Goal: Task Accomplishment & Management: Complete application form

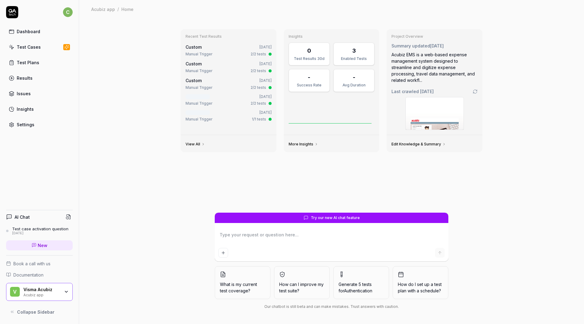
type textarea "*"
click at [27, 50] on div "Test Cases" at bounding box center [29, 47] width 24 height 6
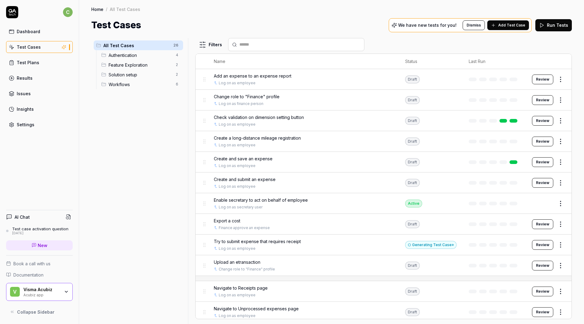
click at [44, 292] on div "Acubiz app" at bounding box center [41, 294] width 37 height 5
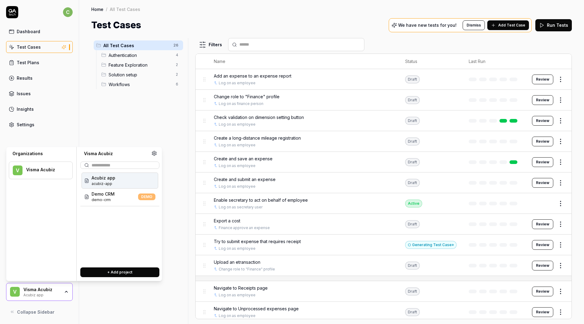
click at [220, 9] on div "Home / All Test Cases" at bounding box center [331, 9] width 481 height 6
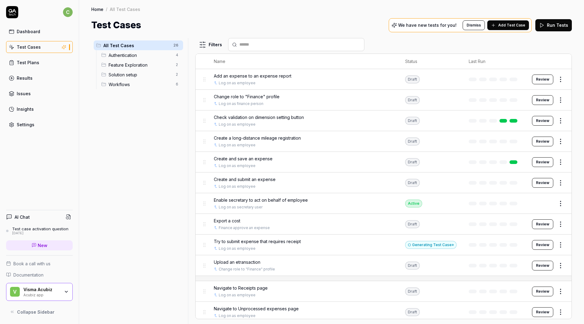
click at [68, 10] on html "c Dashboard Test Cases Test Plans Results Issues Insights Settings AI Chat Test…" at bounding box center [292, 162] width 584 height 324
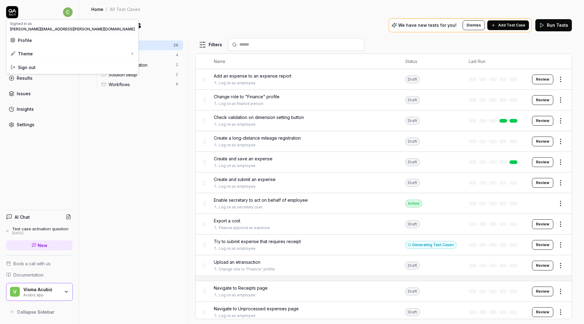
click at [31, 40] on span "Profile" at bounding box center [25, 40] width 14 height 6
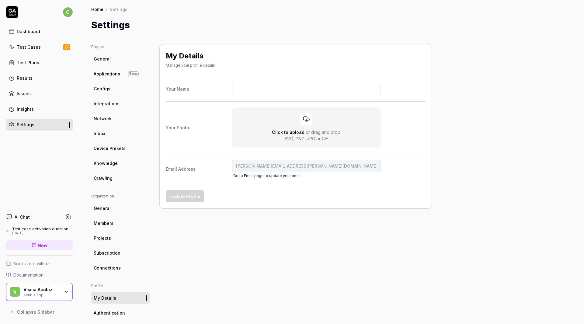
click at [110, 252] on html "c Dashboard Test Cases Test Plans Results Issues Insights Settings AI Chat Test…" at bounding box center [292, 162] width 584 height 324
click at [104, 252] on span "Subscription" at bounding box center [107, 253] width 27 height 6
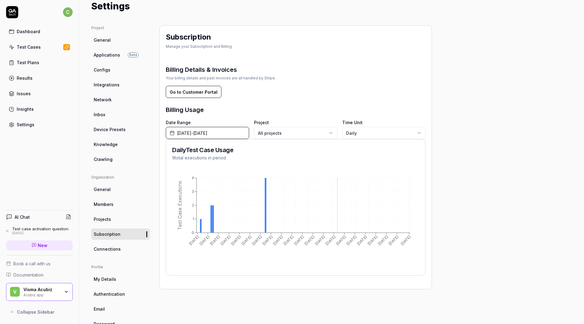
scroll to position [37, 0]
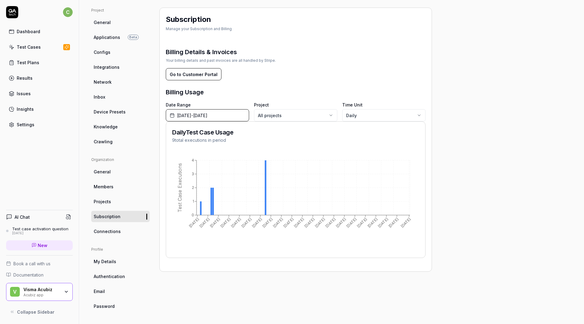
click at [108, 172] on span "General" at bounding box center [102, 172] width 17 height 6
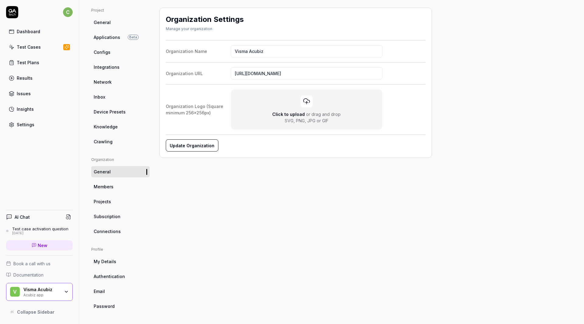
click at [100, 187] on span "Members" at bounding box center [104, 186] width 20 height 6
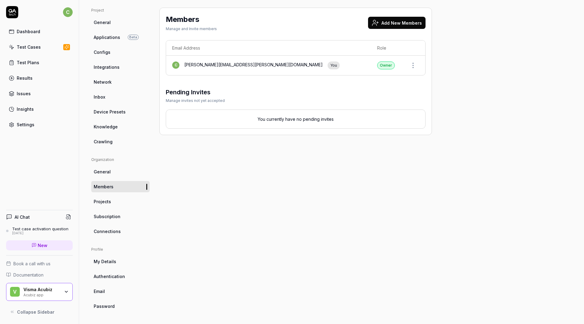
click at [387, 23] on button "Add New Members" at bounding box center [396, 23] width 57 height 12
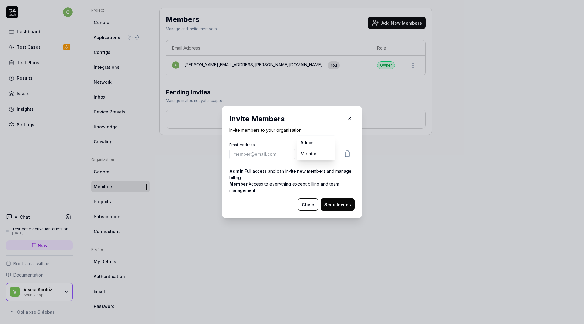
click at [314, 151] on body "c Dashboard Test Cases Test Plans Results Issues Insights Settings AI Chat Test…" at bounding box center [292, 162] width 584 height 324
click at [313, 119] on div "​ Invite Members Invite members to your organization Email Address Role Member …" at bounding box center [292, 162] width 584 height 324
click at [305, 205] on button "Close" at bounding box center [308, 204] width 20 height 12
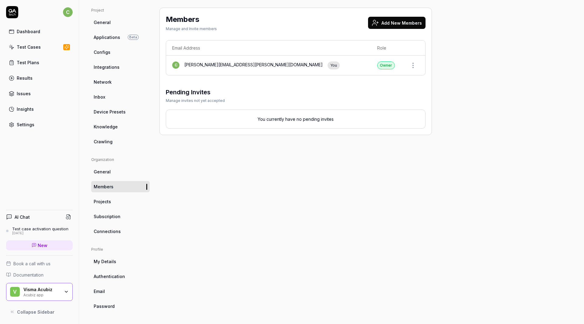
click at [386, 20] on button "Add New Members" at bounding box center [396, 23] width 57 height 12
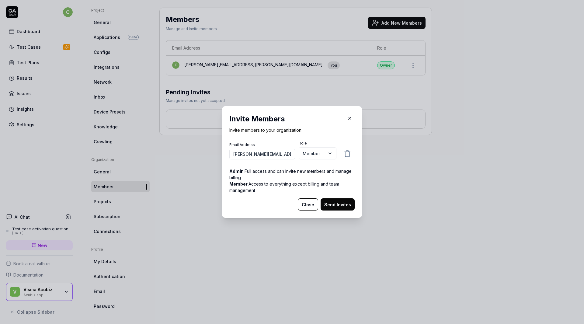
type input "[PERSON_NAME][EMAIL_ADDRESS][DOMAIN_NAME]"
click at [305, 204] on button "Close" at bounding box center [308, 204] width 20 height 12
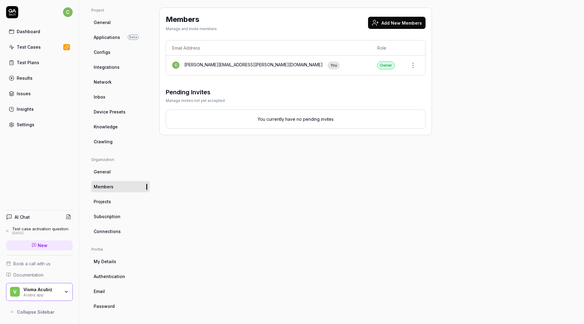
click at [14, 12] on icon at bounding box center [12, 12] width 12 height 12
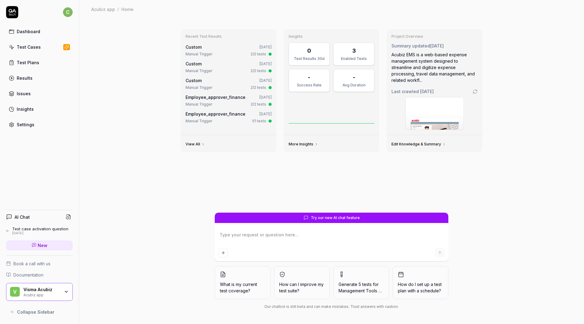
click at [125, 73] on div "Recent Test Results Custom [DATE] Manual Trigger 2/2 tests Custom [DATE] Manual…" at bounding box center [331, 171] width 505 height 306
type textarea "*"
click at [23, 47] on div "Test Cases" at bounding box center [29, 47] width 24 height 6
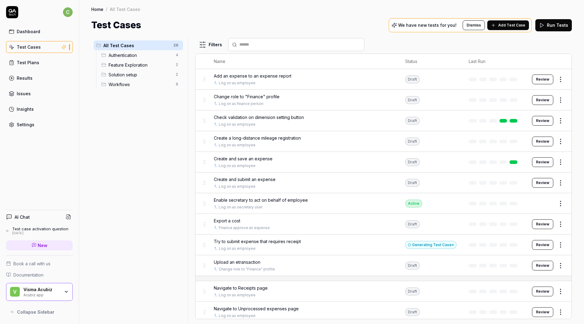
click at [513, 27] on span "Add Test Case" at bounding box center [511, 25] width 27 height 5
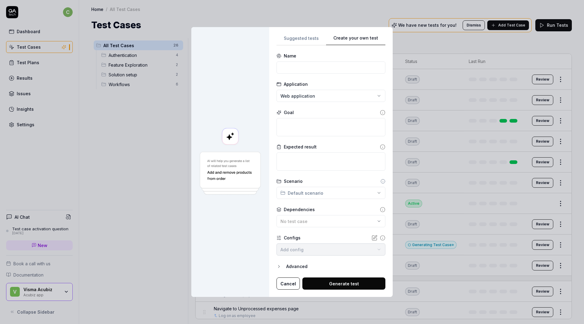
click at [367, 16] on div "Create your own test Suggested tests Create your own test Name Application Web …" at bounding box center [292, 162] width 584 height 324
click at [308, 67] on input at bounding box center [331, 67] width 109 height 12
type input "Reject an expense"
click at [297, 124] on textarea at bounding box center [331, 127] width 109 height 18
click at [328, 220] on div "No test case" at bounding box center [327, 221] width 95 height 6
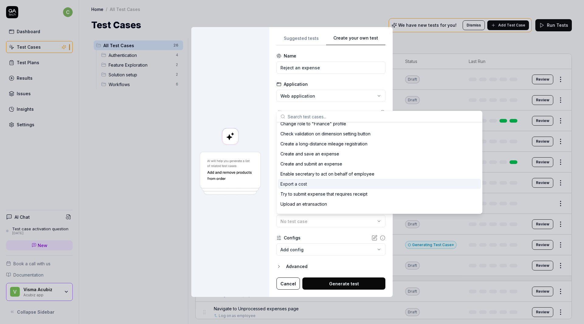
scroll to position [30, 0]
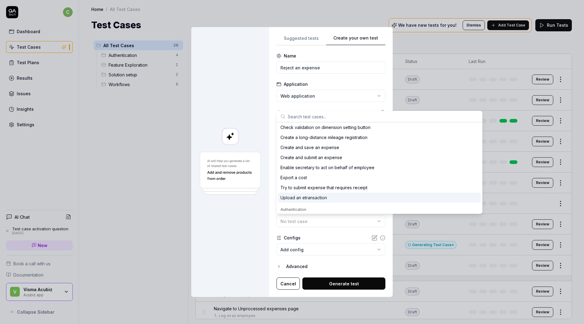
click at [233, 216] on div at bounding box center [230, 162] width 78 height 270
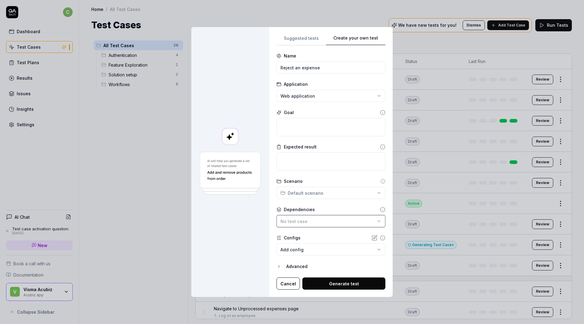
click at [332, 221] on div "No test case" at bounding box center [327, 221] width 95 height 6
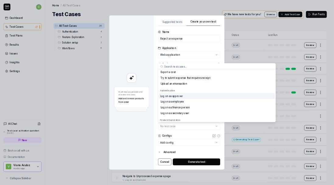
scroll to position [91, 0]
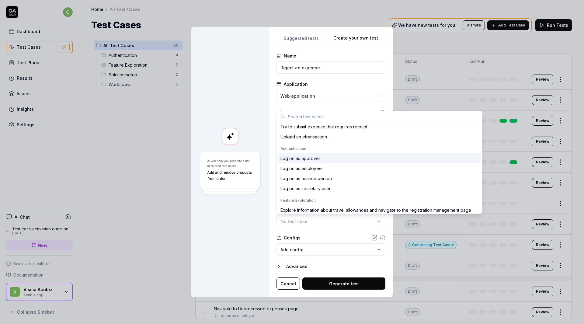
click at [312, 157] on div "Log on as approver" at bounding box center [300, 158] width 40 height 6
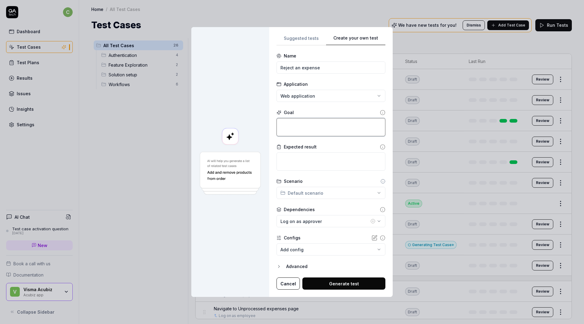
click at [313, 123] on textarea at bounding box center [331, 127] width 109 height 18
type textarea "*"
type textarea "L"
type textarea "*"
type textarea "Lo"
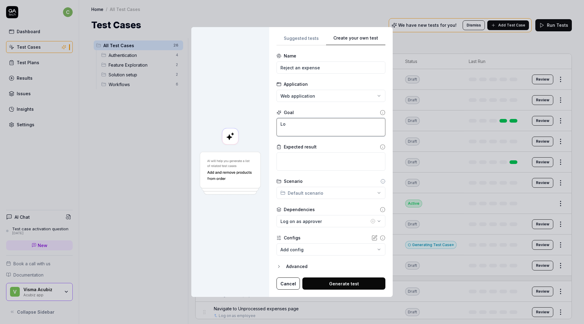
type textarea "*"
type textarea "Log"
type textarea "*"
type textarea "Log"
type textarea "*"
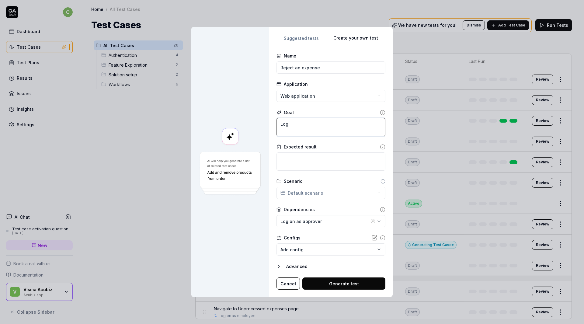
type textarea "Log o"
type textarea "*"
type textarea "Log on"
type textarea "*"
type textarea "Log on"
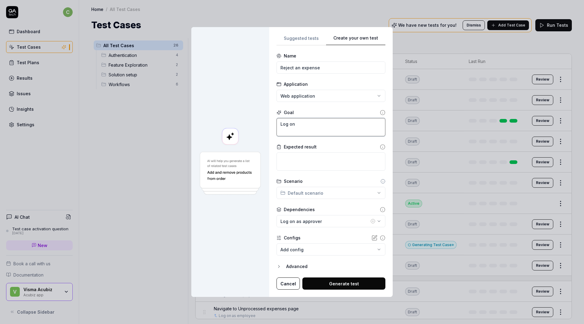
type textarea "*"
type textarea "Log on t"
type textarea "*"
type textarea "Log on to"
type textarea "*"
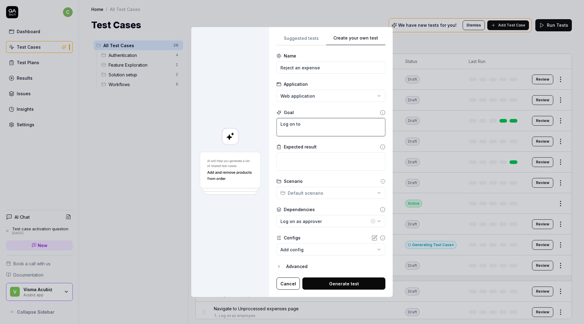
type textarea "Log on to"
type textarea "*"
type textarea "Log on to th"
type textarea "*"
type textarea "Log on to the"
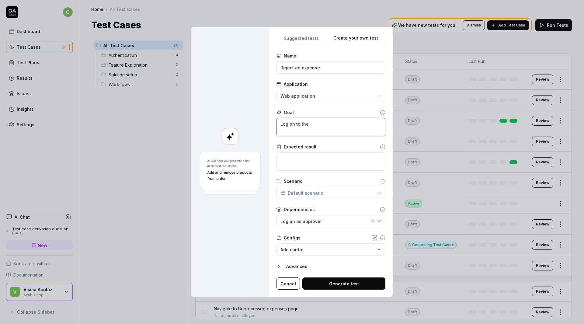
type textarea "*"
type textarea "Log on to the"
type textarea "*"
type textarea "Log on to the ap"
type textarea "*"
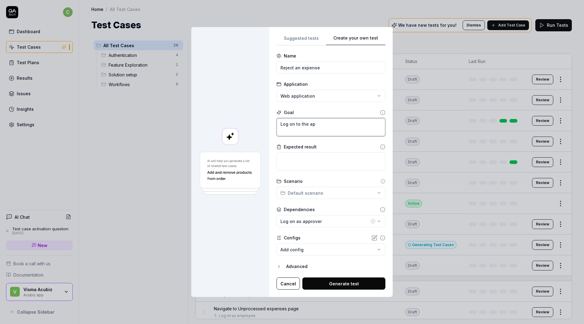
type textarea "Log on to the app"
type textarea "*"
type textarea "Log on to the appl"
type textarea "*"
type textarea "Log on to the app"
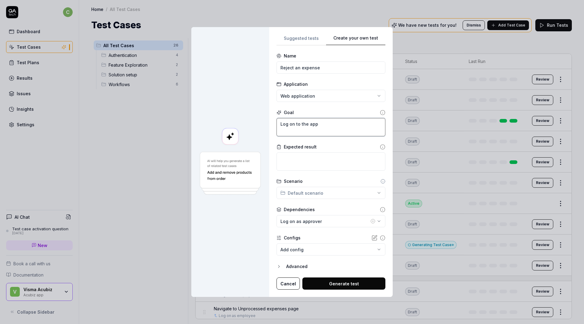
type textarea "*"
type textarea "Log on to the ap"
type textarea "*"
type textarea "Log on to the a"
type textarea "*"
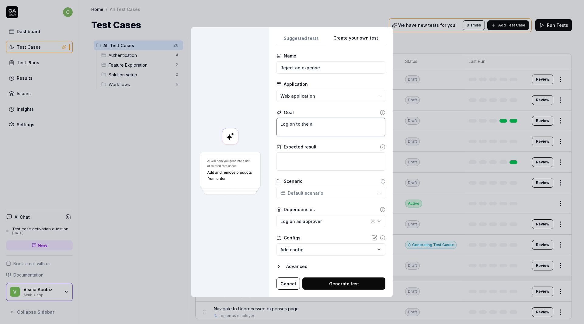
type textarea "Log on to the"
type textarea "*"
type textarea "Log on to the"
type textarea "*"
type textarea "Log on to th"
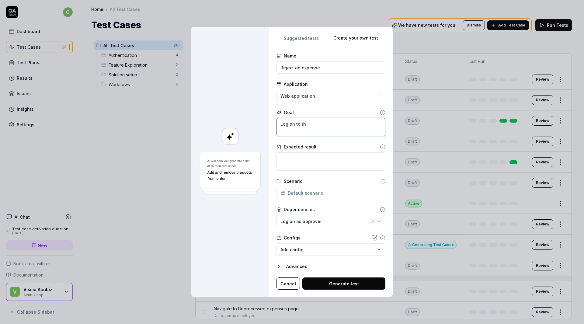
type textarea "*"
type textarea "Log on to t"
type textarea "*"
type textarea "Log on to"
type textarea "*"
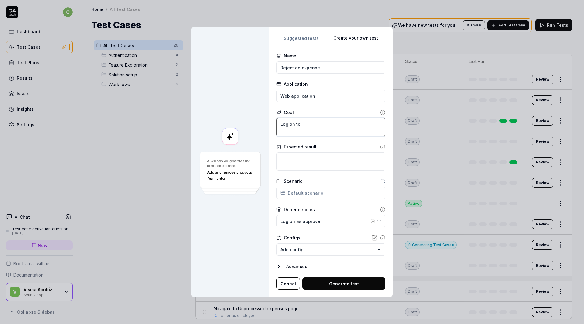
type textarea "Log on to"
type textarea "*"
type textarea "Log on t"
type textarea "*"
type textarea "Log on"
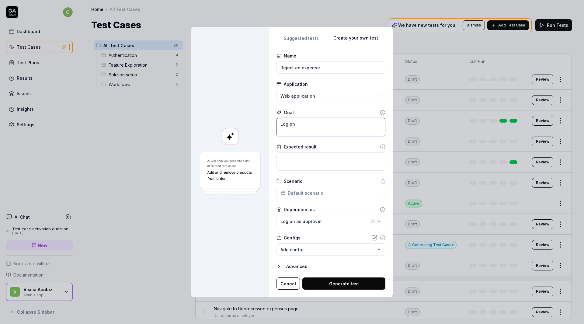
type textarea "*"
type textarea "Log on"
type textarea "*"
type textarea "Log o"
type textarea "*"
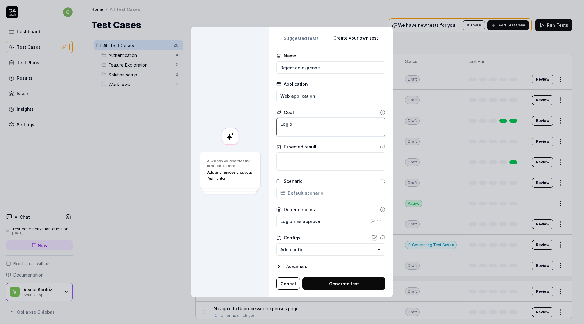
type textarea "Log"
type textarea "*"
type textarea "Log"
type textarea "*"
type textarea "Lo"
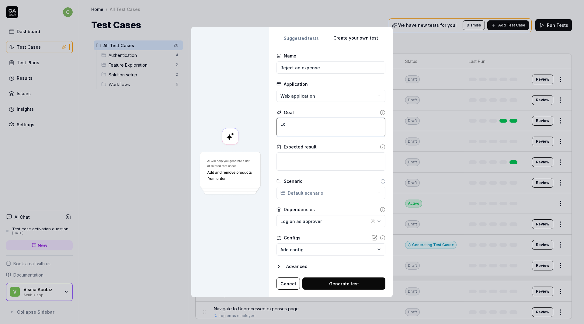
type textarea "*"
type textarea "L"
type textarea "*"
type textarea "G"
type textarea "*"
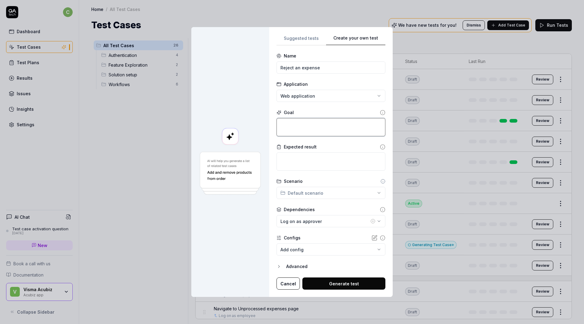
type textarea "I"
type textarea "*"
type textarea "In"
type textarea "*"
type textarea "In"
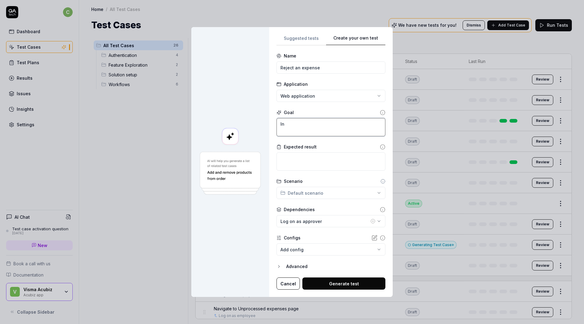
type textarea "*"
type textarea "In t"
type textarea "*"
type textarea "In th"
type textarea "*"
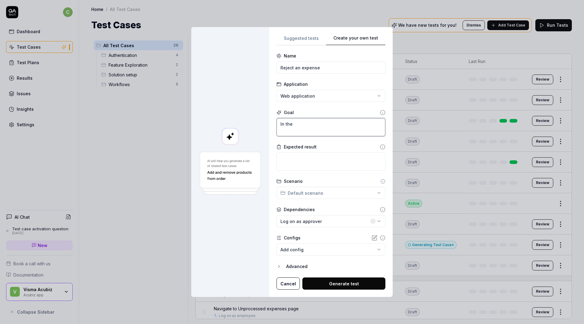
type textarea "In the"
type textarea "*"
type textarea "In the"
type textarea "*"
type textarea "In th"
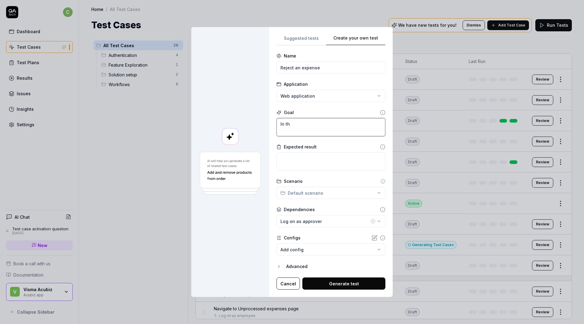
type textarea "*"
type textarea "In t"
type textarea "*"
type textarea "In"
type textarea "*"
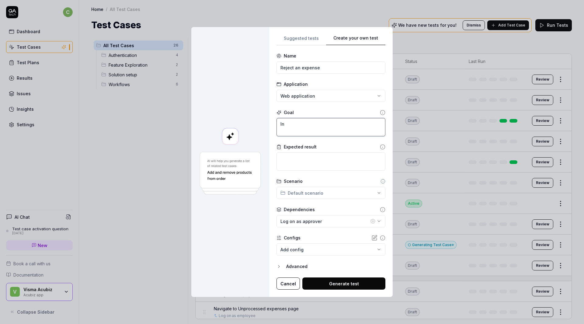
type textarea "In"
type textarea "*"
type textarea "I"
type textarea "*"
type textarea "G"
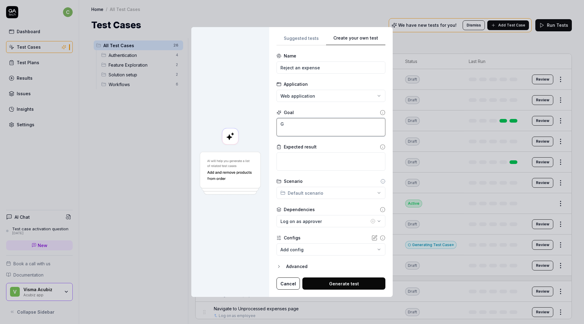
type textarea "*"
type textarea "Go"
type textarea "*"
type textarea "Go"
type textarea "*"
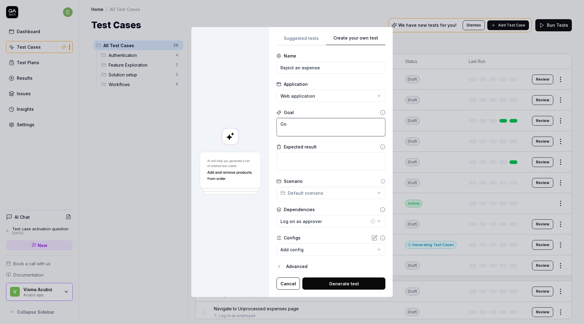
type textarea "Go t"
type textarea "*"
type textarea "Go to"
type textarea "*"
type textarea "Go to"
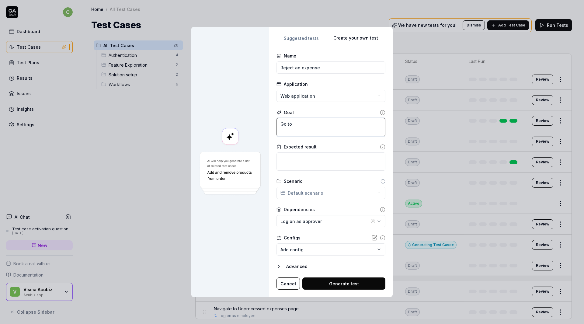
type textarea "*"
type textarea "Go to t"
type textarea "*"
type textarea "Go to th"
type textarea "*"
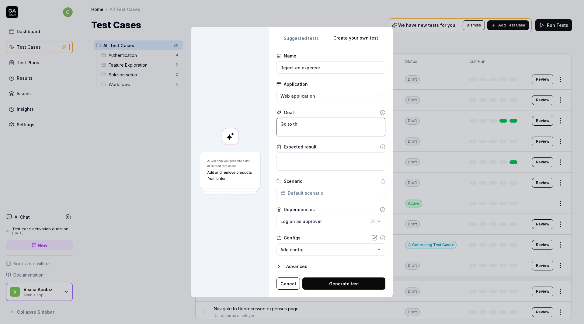
type textarea "Go to the"
type textarea "*"
type textarea "Go to the"
type textarea "*"
type textarea "Go to the m"
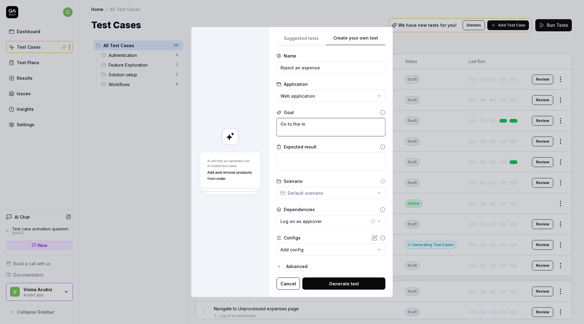
type textarea "*"
type textarea "Go to the me"
type textarea "*"
type textarea "Go to the men"
type textarea "*"
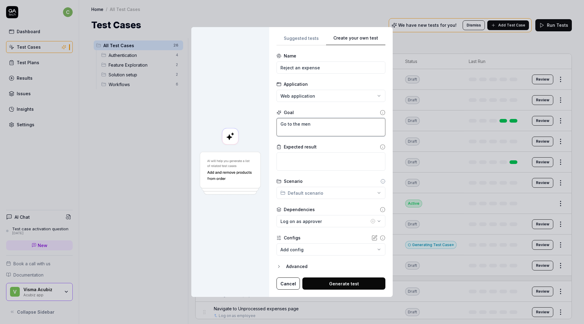
type textarea "Go to the menu"
type textarea "*"
type textarea "Go to the menu"
type textarea "*"
type textarea "Go to the menu i"
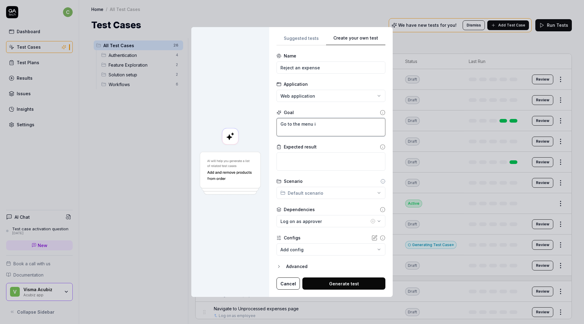
type textarea "*"
type textarea "Go to the menu it"
type textarea "*"
type textarea "Go to the menu ite"
type textarea "*"
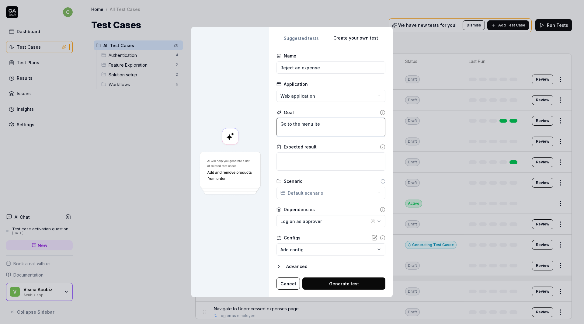
type textarea "Go to the menu item"
type textarea "*"
type textarea "Go to the menu item"
type textarea "*"
type textarea "Go to the menu item ""
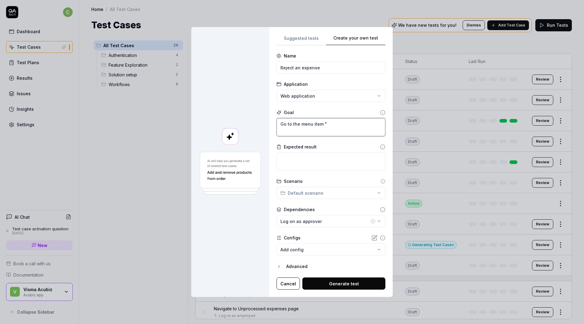
type textarea "*"
type textarea "Go to the menu item "F"
type textarea "*"
type textarea "Go to the menu item "Fo"
type textarea "*"
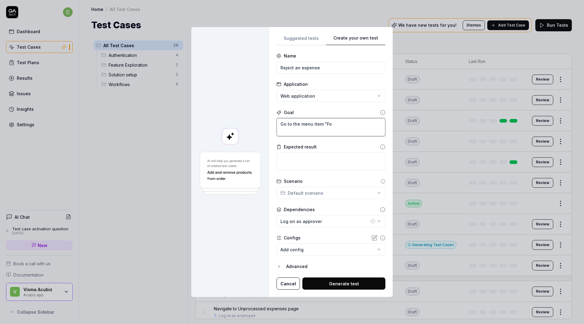
type textarea "Go to the menu item "For"
type textarea "*"
type textarea "Go to the menu item "For"
type textarea "*"
type textarea "Go to the menu item "For a"
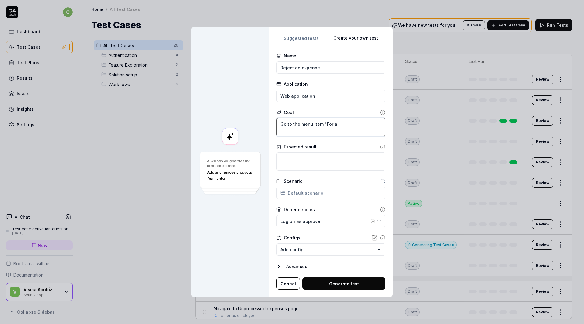
type textarea "*"
type textarea "Go to the menu item "For ap"
type textarea "*"
type textarea "Go to the menu item "For app"
type textarea "*"
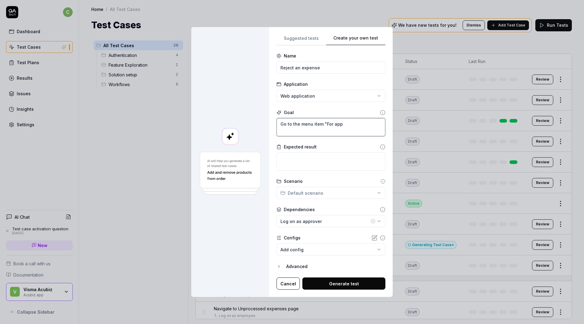
type textarea "Go to the menu item "For appr"
type textarea "*"
type textarea "Go to the menu item "For appro"
type textarea "*"
type textarea "Go to the menu item "For approv"
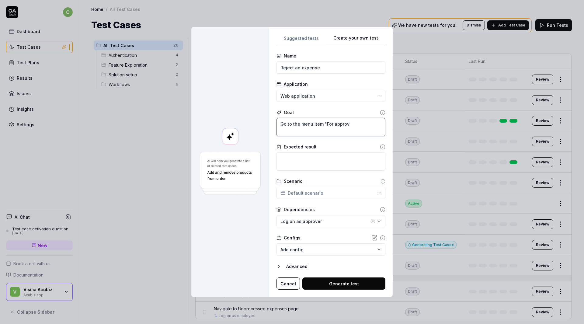
type textarea "*"
type textarea "Go to the menu item "For approva"
type textarea "*"
type textarea "Go to the menu item "For approval"
type textarea "*"
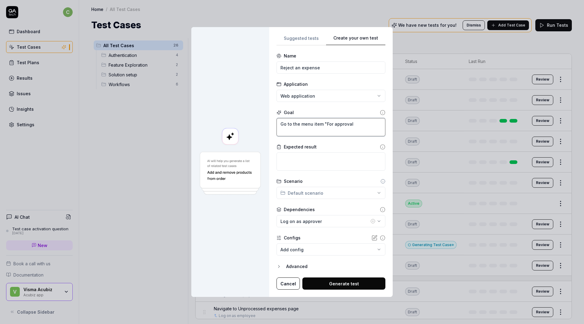
type textarea "Go to the menu item "For approval""
type textarea "*"
type textarea "Go to the menu item "For approval""
type textarea "*"
type textarea "Go to the menu item "For approval" ("
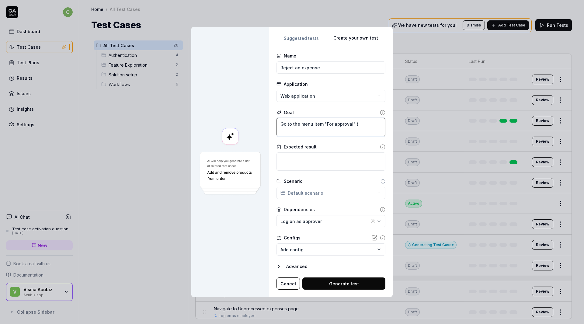
type textarea "*"
type textarea "Go to the menu item "For approval""
type textarea "*"
type textarea "Go to the menu item "For approval""
type textarea "*"
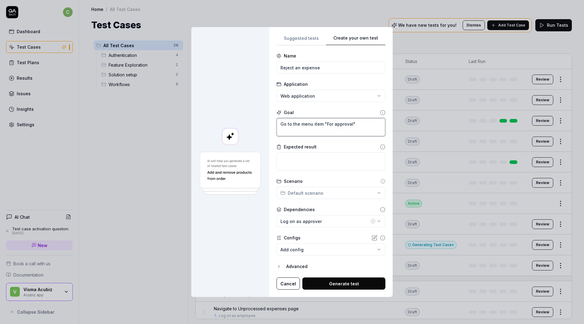
type textarea "Go to the menu item "For approval""
type textarea "*"
type textarea "Go to the menu item "For approval" a"
type textarea "*"
type textarea "Go to the menu item "For approval" an"
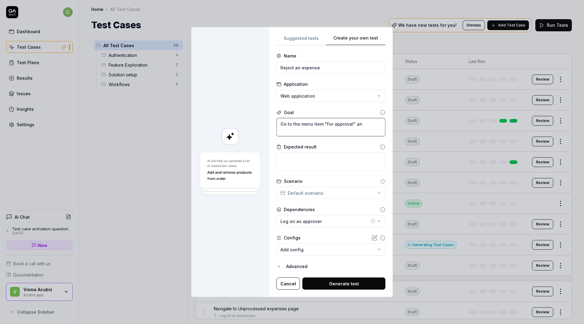
type textarea "*"
type textarea "Go to the menu item "For approval" and"
type textarea "*"
type textarea "Go to the menu item "For approval" and co"
type textarea "*"
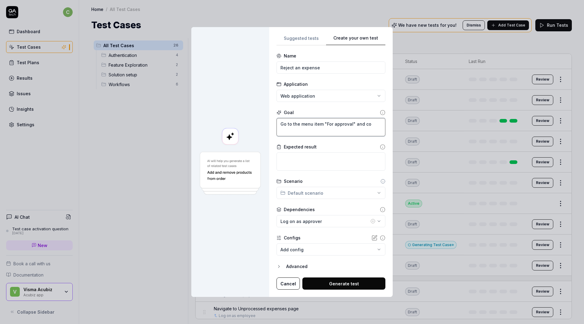
type textarea "Go to the menu item "For approval" and con"
type textarea "*"
type textarea "Go to the menu item "For approval" and conf"
type textarea "*"
type textarea "Go to the menu item "For approval" and confi"
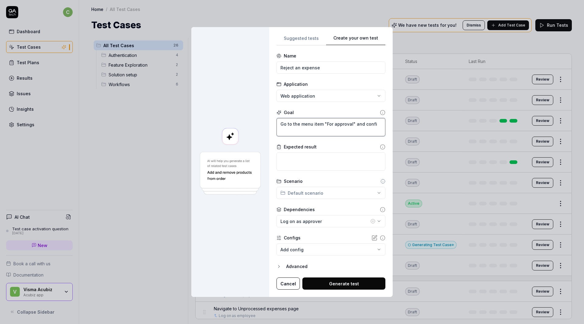
type textarea "*"
type textarea "Go to the menu item "For approval" and confir"
type textarea "*"
type textarea "Go to the menu item "For approval" and confirm"
type textarea "*"
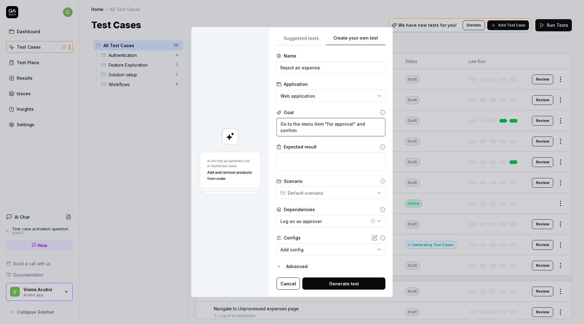
type textarea "Go to the menu item "For approval" and confirm"
type textarea "*"
type textarea "Go to the menu item "For approval" and confirm t"
type textarea "*"
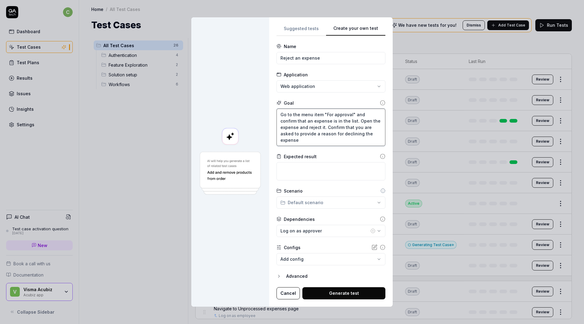
click at [313, 127] on textarea "Go to the menu item "For approval" and confirm that an expense is in the list. …" at bounding box center [331, 127] width 109 height 37
click at [349, 142] on textarea "Go to the menu item "For approval" and confirm that an expense is in the list. …" at bounding box center [331, 127] width 109 height 37
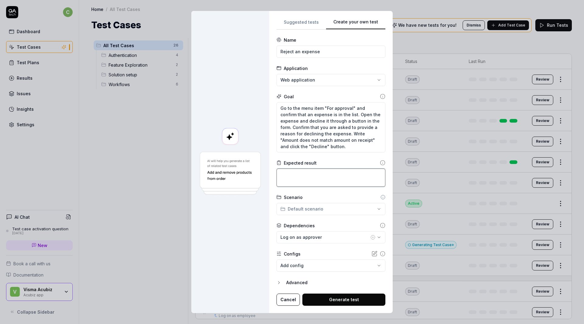
click at [334, 175] on textarea at bounding box center [331, 178] width 109 height 18
click at [331, 262] on body "c Dashboard Test Cases Test Plans Results Issues Insights Settings AI Chat Test…" at bounding box center [292, 162] width 584 height 324
click at [243, 277] on div "**********" at bounding box center [292, 162] width 584 height 324
click at [295, 127] on textarea "Go to the menu item "For approval" and confirm that an expense is in the list. …" at bounding box center [331, 127] width 109 height 50
click at [344, 146] on textarea "Go to the menu item "For approval" and confirm that an expense is in the list. …" at bounding box center [331, 127] width 109 height 50
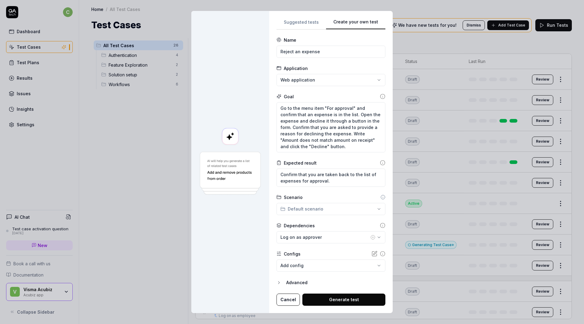
click at [327, 303] on button "Generate test" at bounding box center [343, 300] width 83 height 12
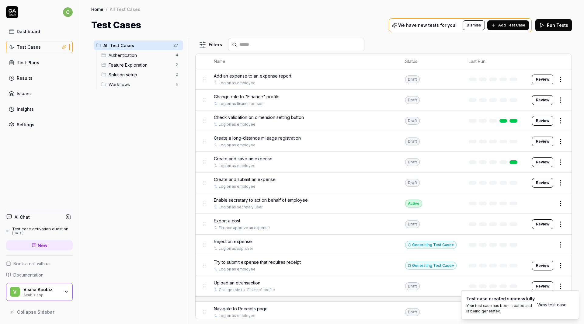
click at [258, 241] on div "Reject an expense" at bounding box center [303, 241] width 179 height 6
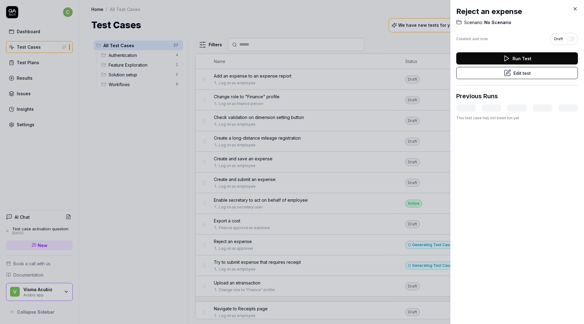
click at [517, 72] on button "Edit test" at bounding box center [517, 73] width 122 height 12
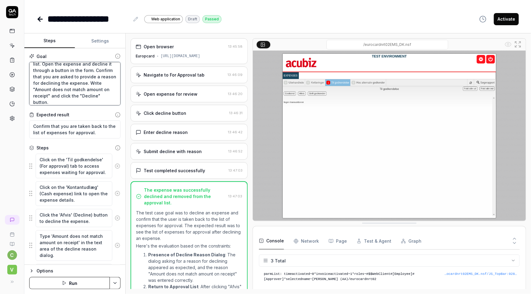
scroll to position [19, 0]
drag, startPoint x: 31, startPoint y: 66, endPoint x: 97, endPoint y: 107, distance: 77.8
click at [110, 113] on div "Goal Go to the menu item "For approval" and confirm that an expense is in the l…" at bounding box center [74, 156] width 101 height 217
click at [83, 100] on textarea "Go to the menu item "For approval" and confirm that an expense is in the list. …" at bounding box center [74, 84] width 91 height 44
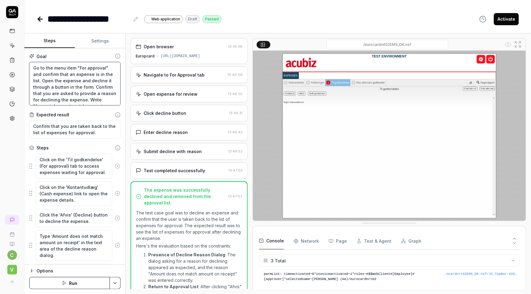
drag, startPoint x: 82, startPoint y: 99, endPoint x: 36, endPoint y: 61, distance: 59.9
click at [28, 59] on div "Goal Go to the menu item "For approval" and confirm that an expense is in the l…" at bounding box center [74, 156] width 101 height 217
click at [321, 11] on div "**********" at bounding box center [277, 13] width 507 height 26
click at [356, 12] on div "**********" at bounding box center [278, 19] width 482 height 14
drag, startPoint x: 39, startPoint y: 5, endPoint x: 366, endPoint y: 11, distance: 327.7
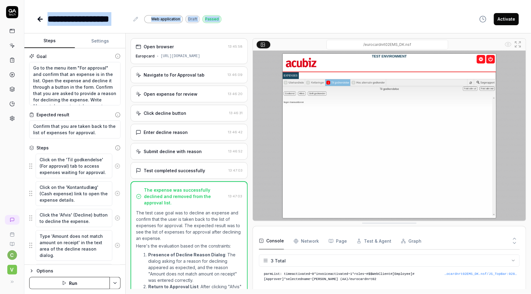
click at [366, 11] on div "**********" at bounding box center [277, 13] width 507 height 26
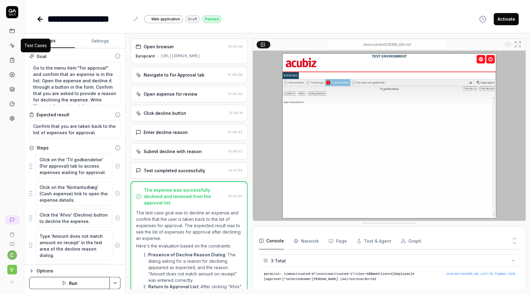
click at [12, 43] on icon at bounding box center [11, 45] width 5 height 5
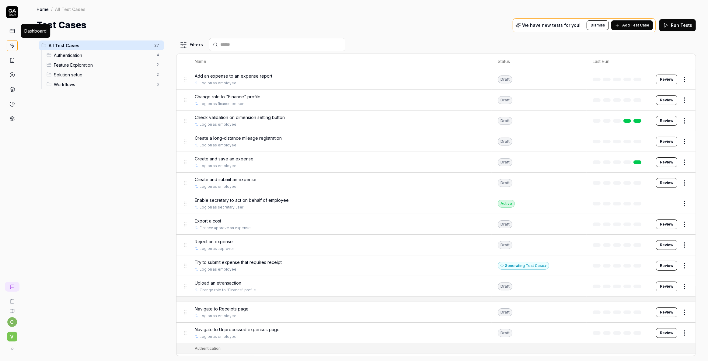
click at [14, 31] on icon at bounding box center [11, 30] width 5 height 5
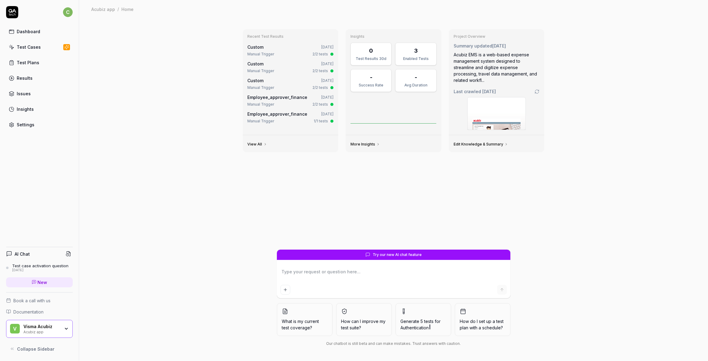
click at [21, 125] on div "Settings" at bounding box center [26, 124] width 18 height 6
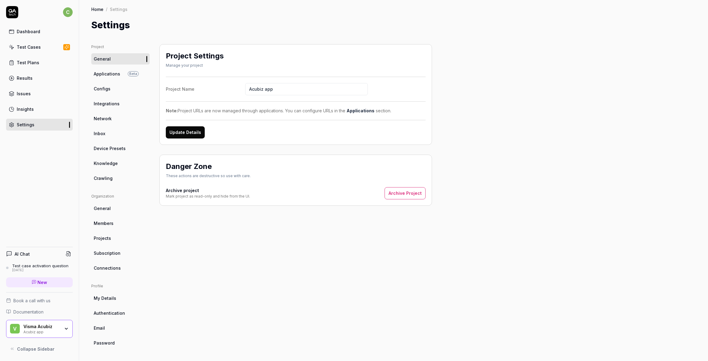
click at [105, 252] on span "Subscription" at bounding box center [107, 253] width 27 height 6
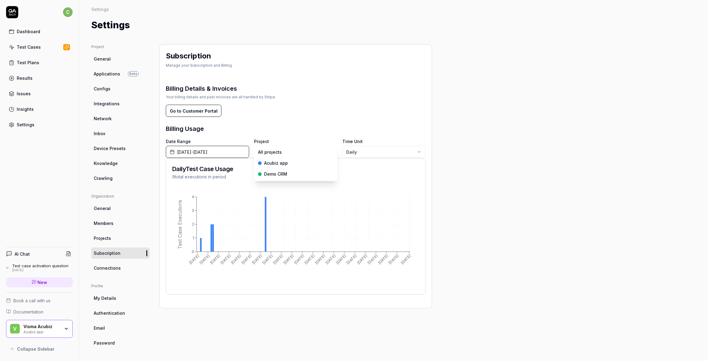
click at [287, 152] on body "c Dashboard Test Cases Test Plans Results Issues Insights Settings AI Chat Test…" at bounding box center [354, 180] width 708 height 361
click at [492, 152] on html "c Dashboard Test Cases Test Plans Results Issues Insights Settings AI Chat Test…" at bounding box center [354, 180] width 708 height 361
click at [103, 221] on span "Members" at bounding box center [104, 223] width 20 height 6
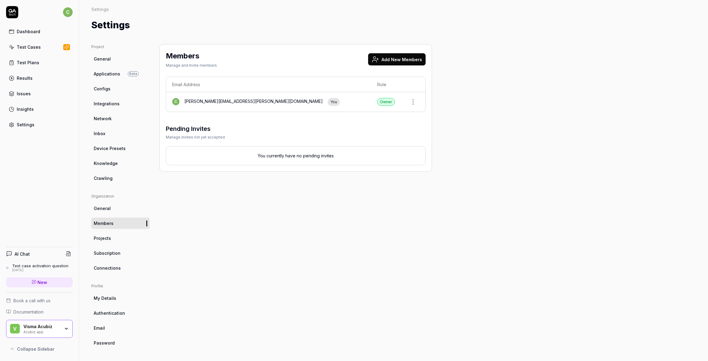
click at [393, 60] on button "Add New Members" at bounding box center [396, 59] width 57 height 12
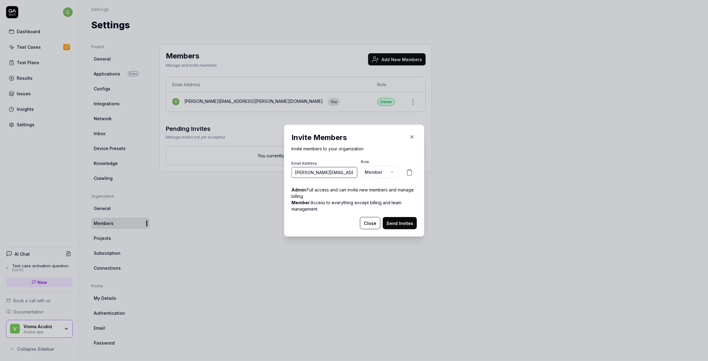
click at [340, 175] on input "[PERSON_NAME][EMAIL_ADDRESS][DOMAIN_NAME]" at bounding box center [324, 172] width 66 height 11
click at [405, 223] on button "Send Invites" at bounding box center [400, 223] width 34 height 12
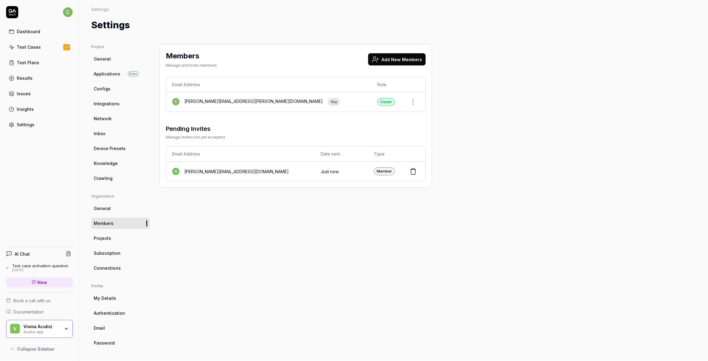
click at [209, 172] on div "[PERSON_NAME][EMAIL_ADDRESS][DOMAIN_NAME]" at bounding box center [236, 171] width 104 height 6
